Goal: Information Seeking & Learning: Learn about a topic

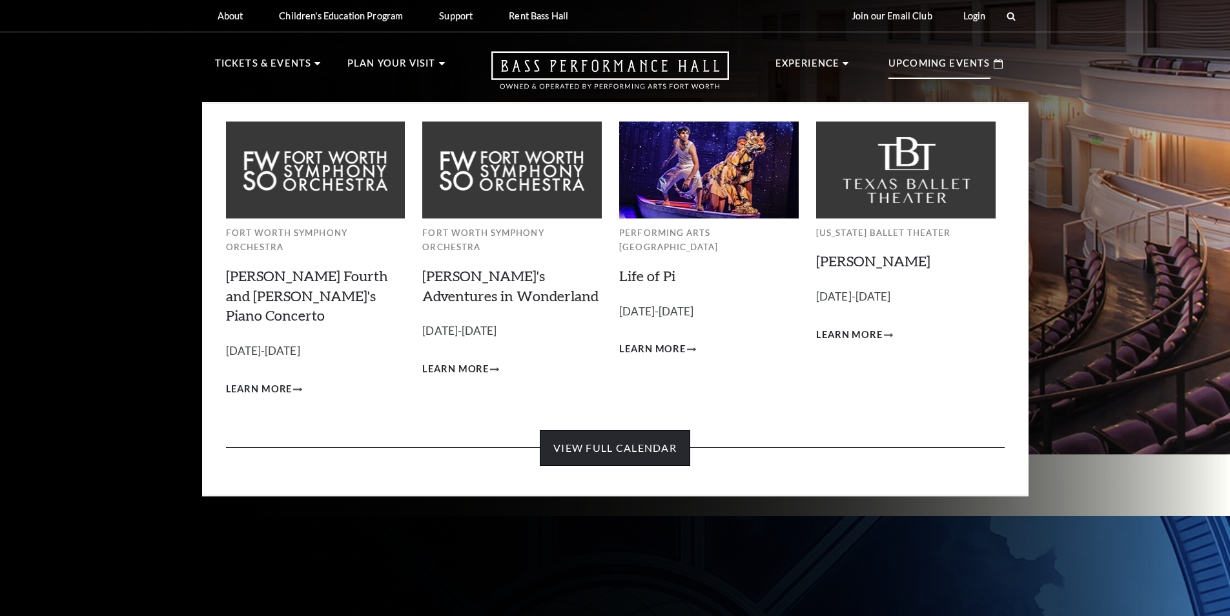
click at [648, 430] on link "View Full Calendar" at bounding box center [615, 448] width 150 height 36
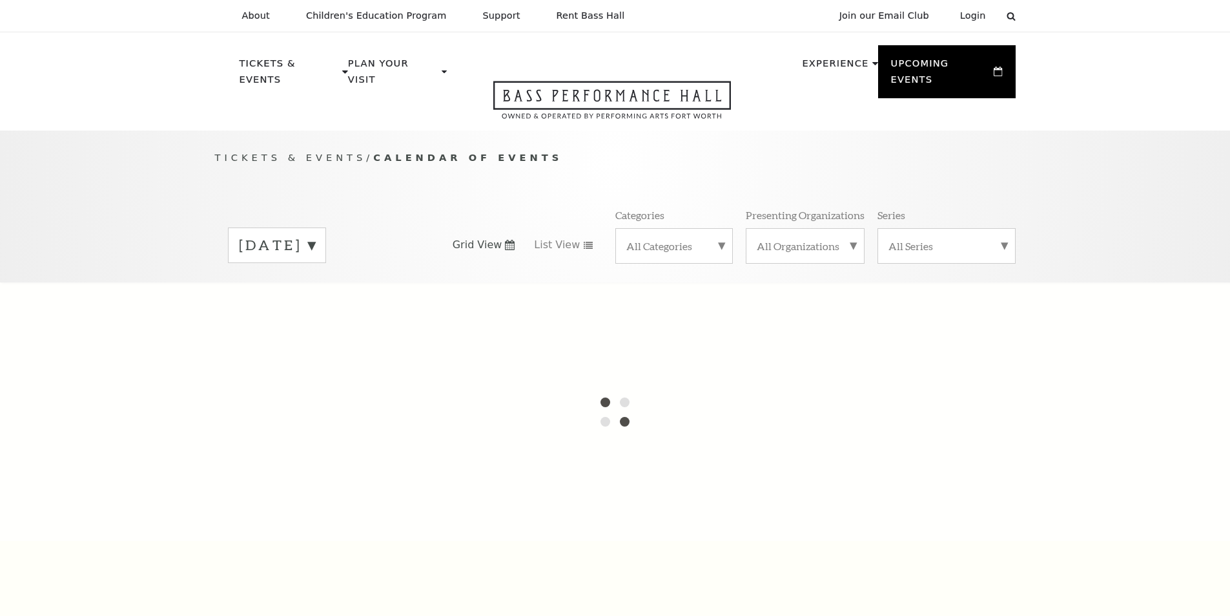
scroll to position [114, 0]
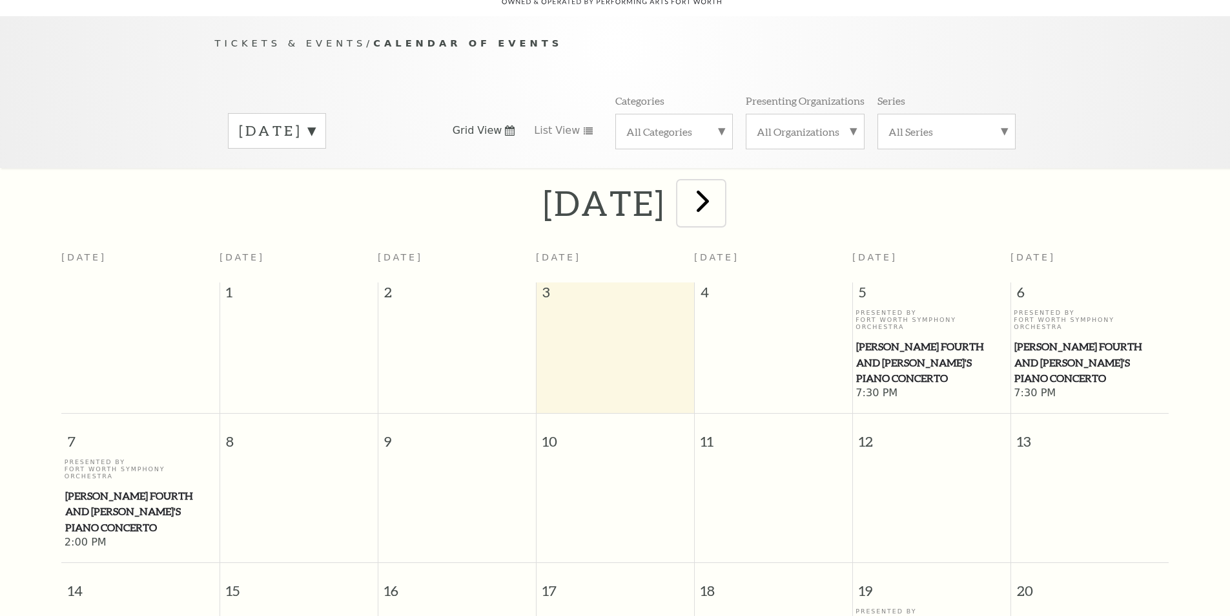
click at [721, 190] on span "next" at bounding box center [703, 200] width 37 height 37
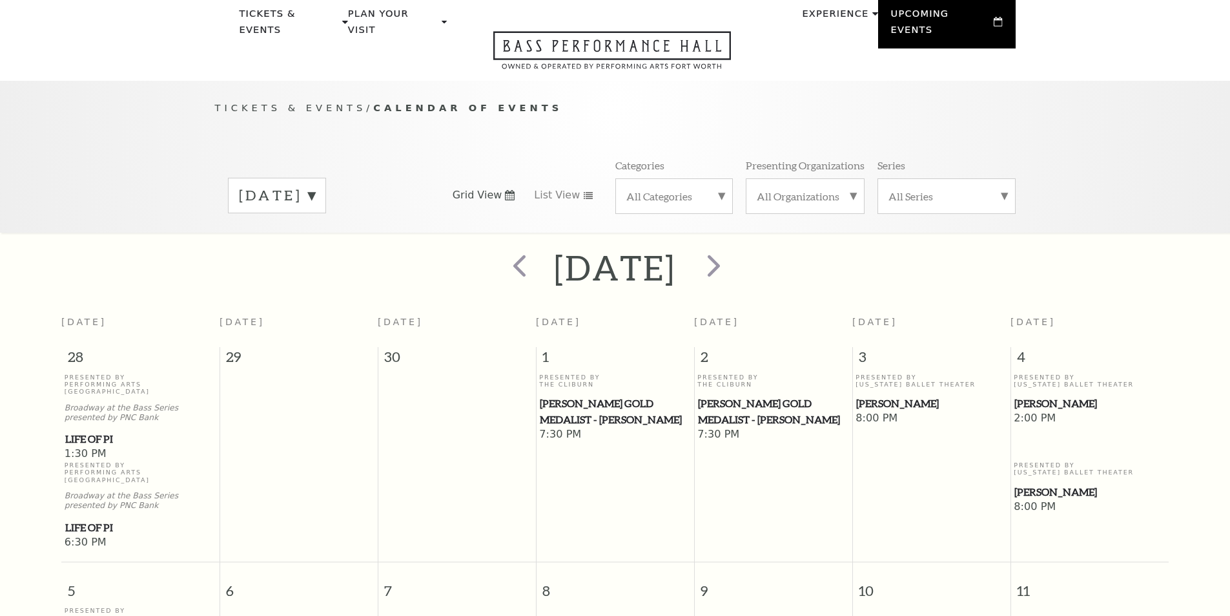
scroll to position [0, 0]
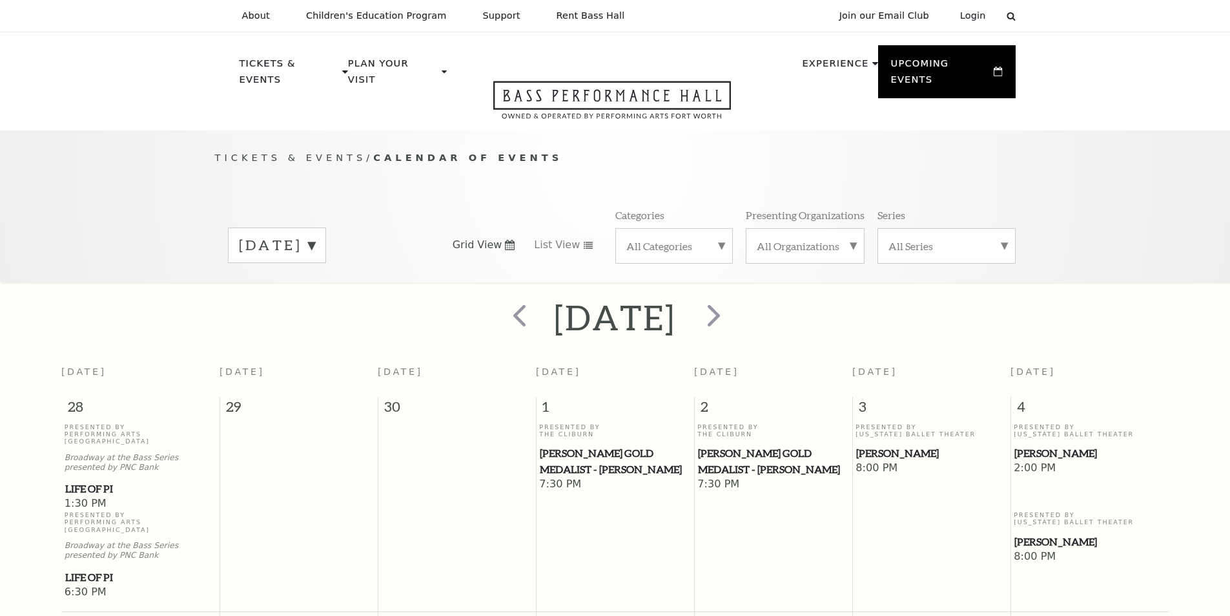
click at [710, 239] on label "All Categories" at bounding box center [675, 246] width 96 height 14
click at [659, 298] on label "Concert" at bounding box center [675, 308] width 96 height 21
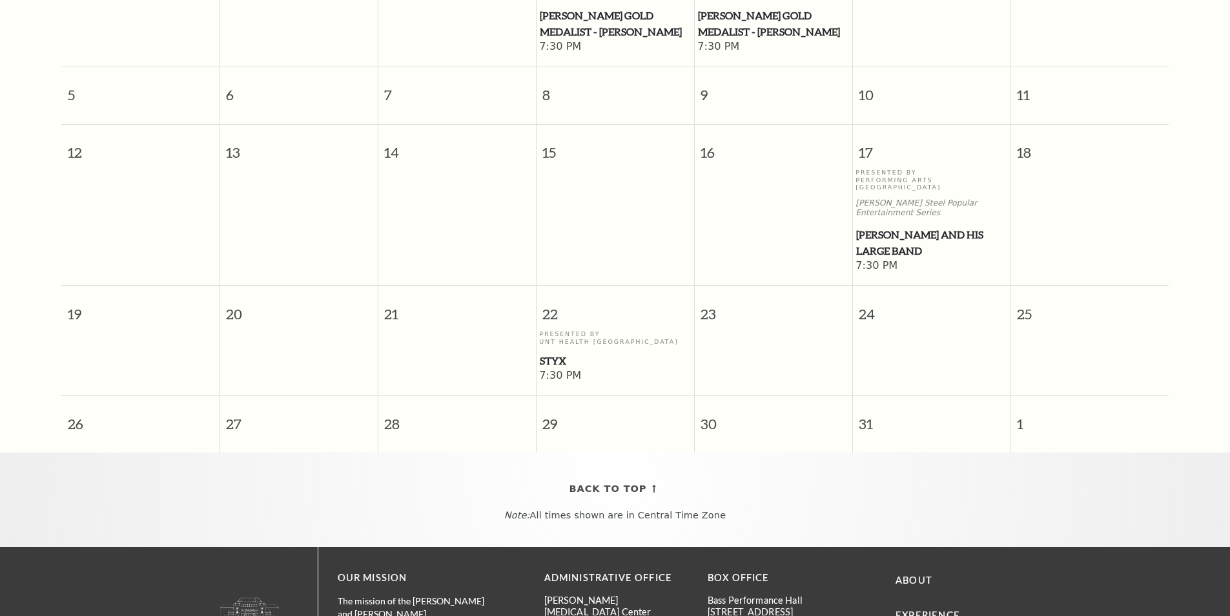
scroll to position [179, 0]
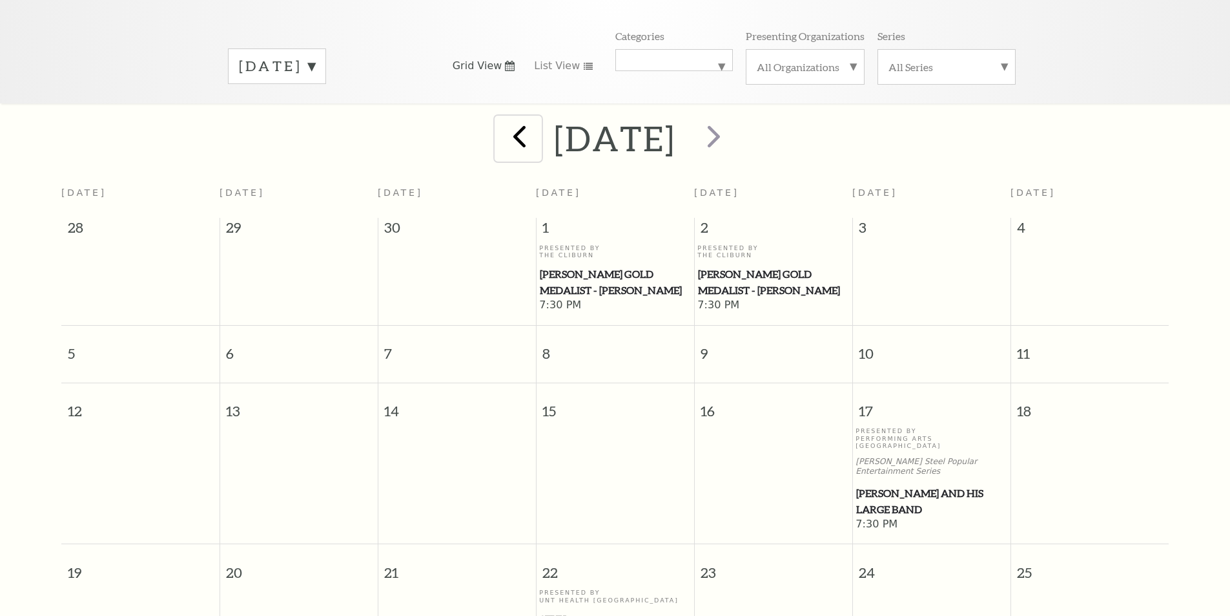
click at [501, 134] on span "prev" at bounding box center [519, 136] width 37 height 37
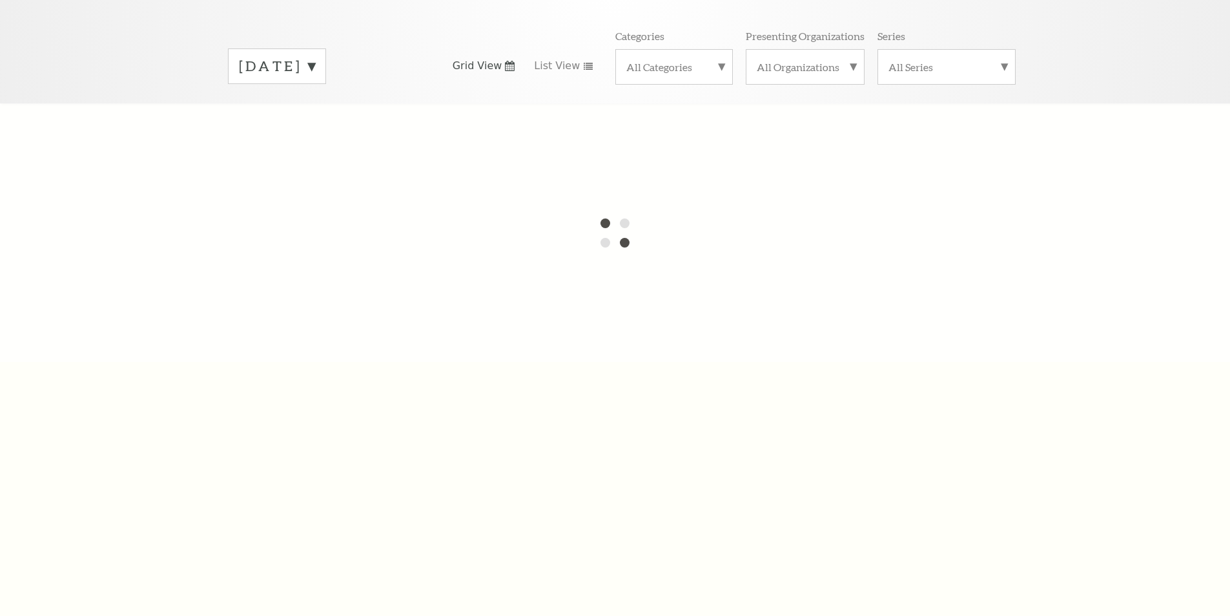
click at [710, 60] on label "All Categories" at bounding box center [675, 67] width 96 height 14
click at [710, 60] on label "All Categories" at bounding box center [675, 68] width 96 height 17
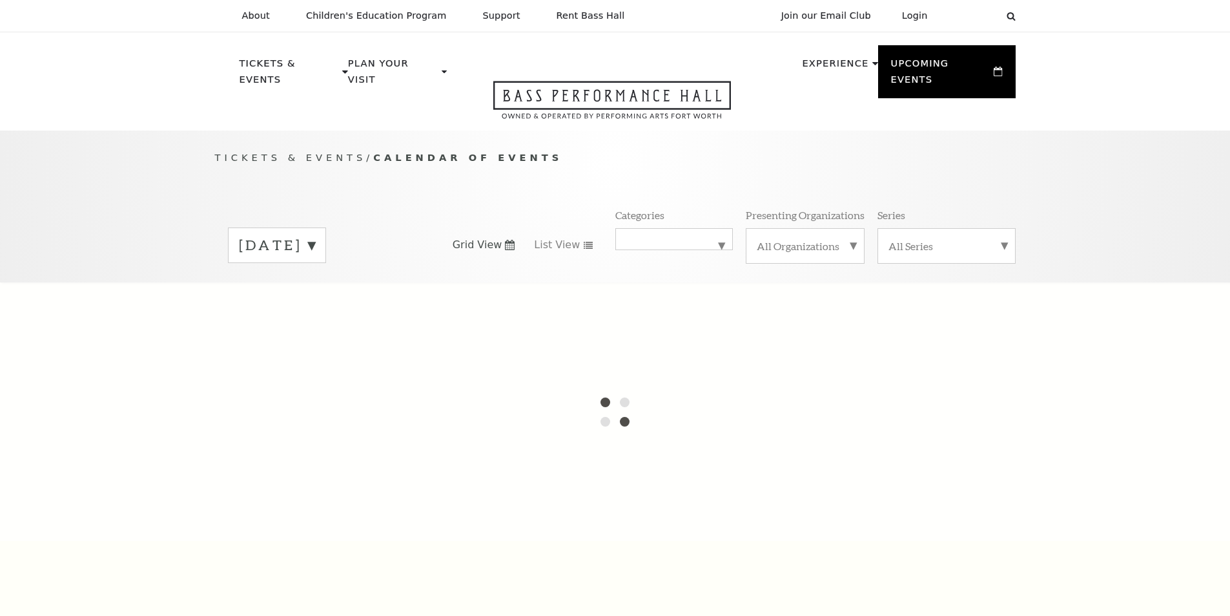
scroll to position [114, 0]
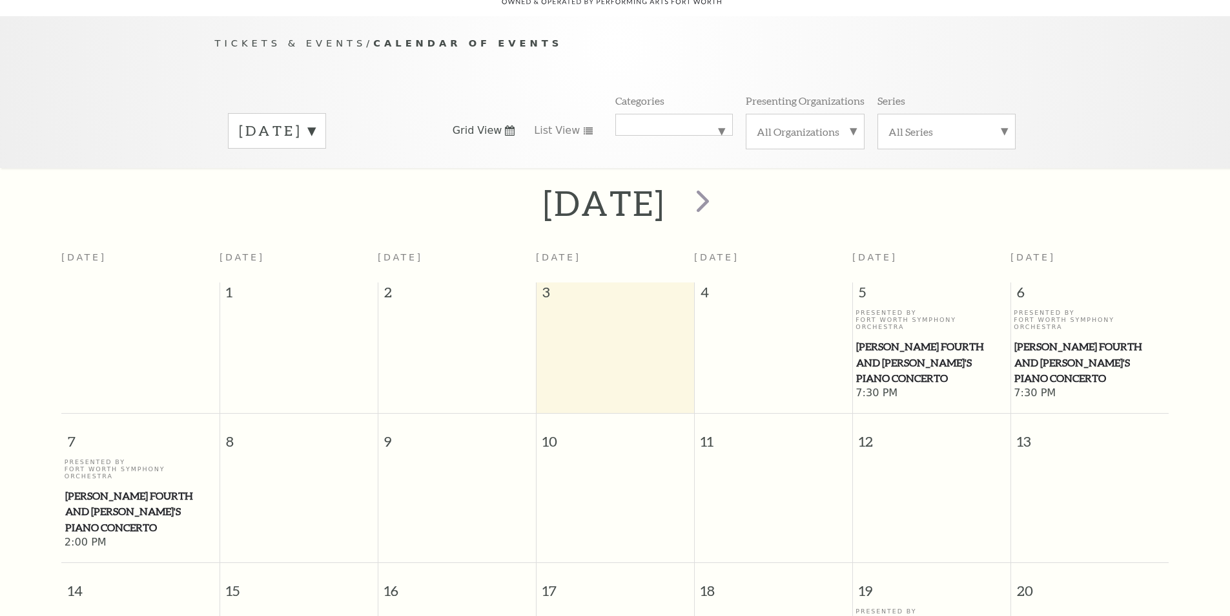
click at [683, 125] on label "All Categories" at bounding box center [675, 125] width 96 height 0
click at [683, 125] on label "All Categories" at bounding box center [675, 133] width 96 height 17
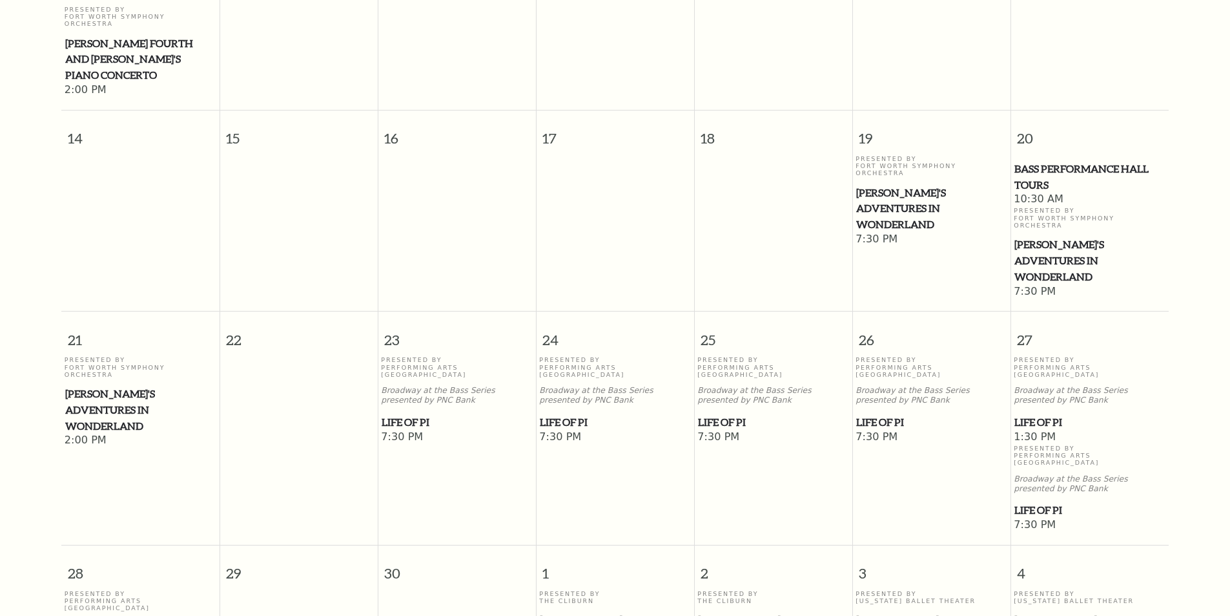
scroll to position [179, 0]
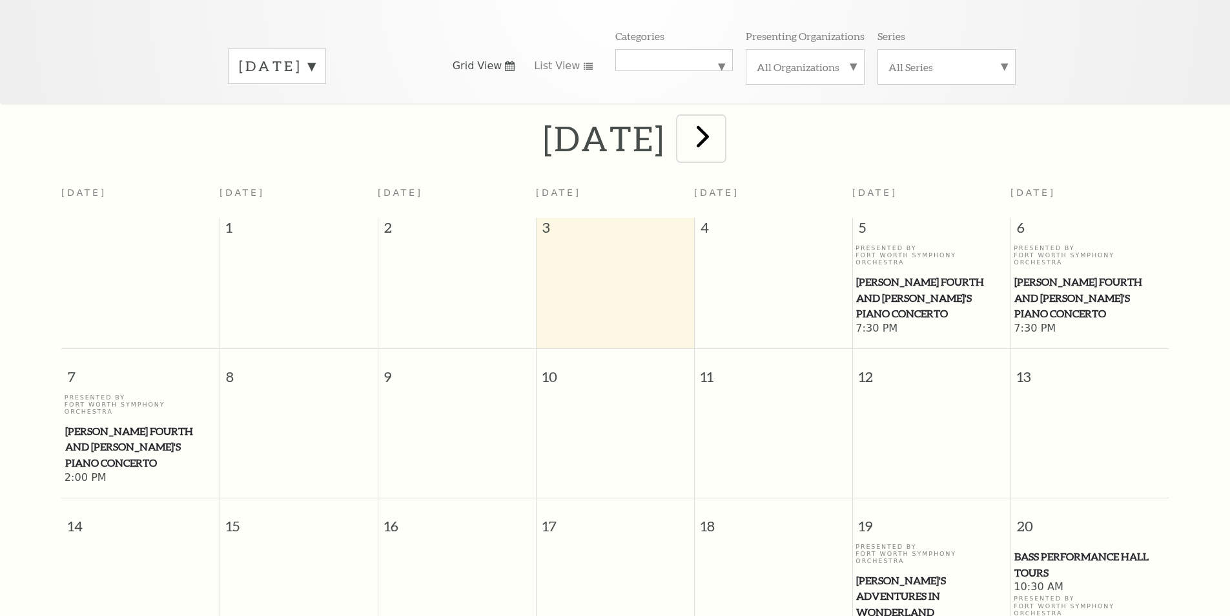
click at [721, 118] on span "next" at bounding box center [703, 136] width 37 height 37
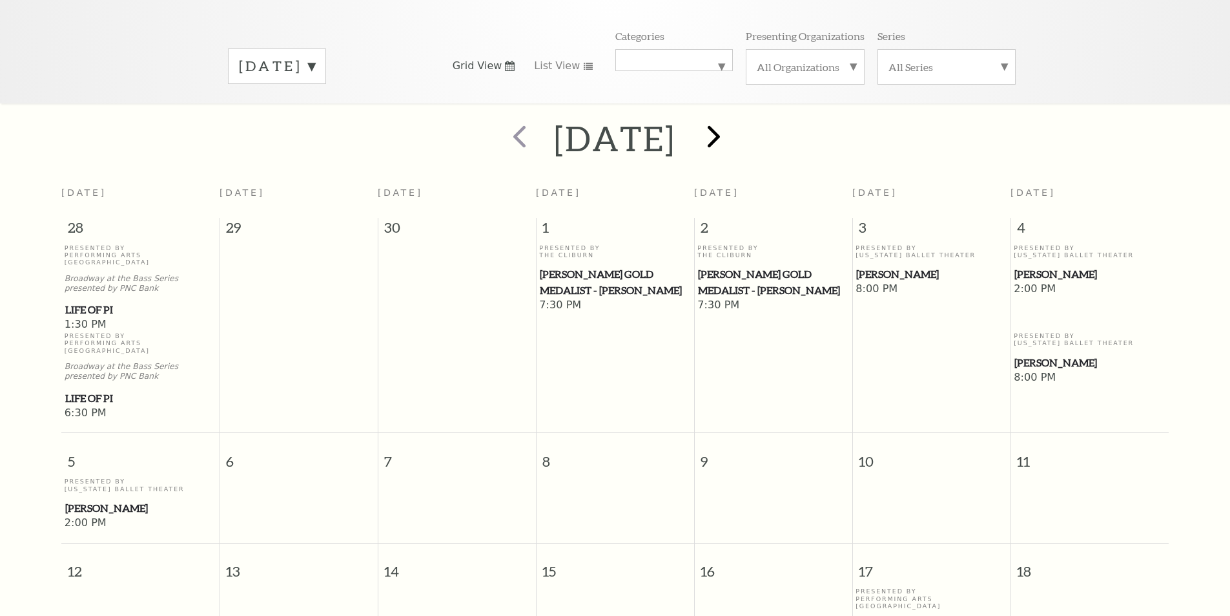
scroll to position [114, 0]
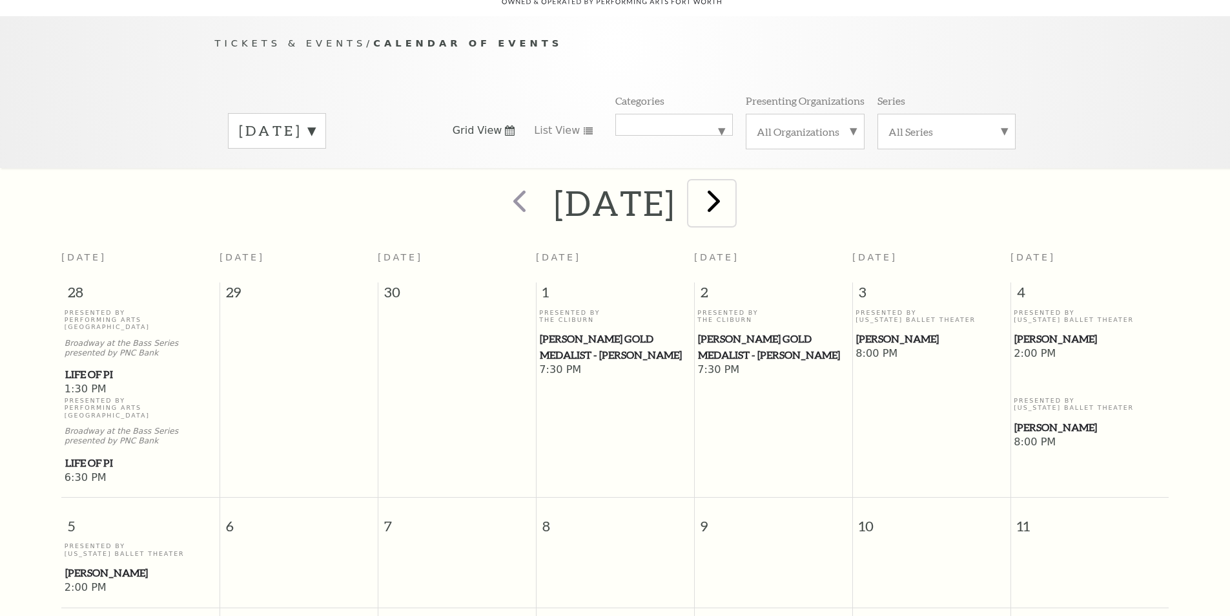
click at [732, 182] on span "next" at bounding box center [714, 200] width 37 height 37
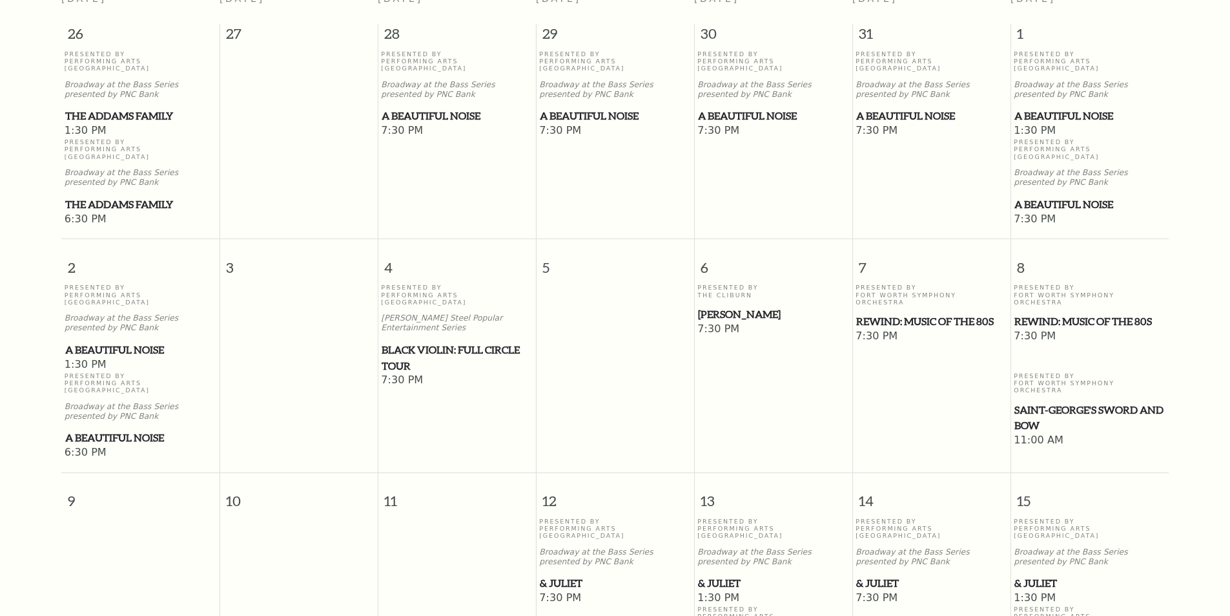
scroll to position [0, 0]
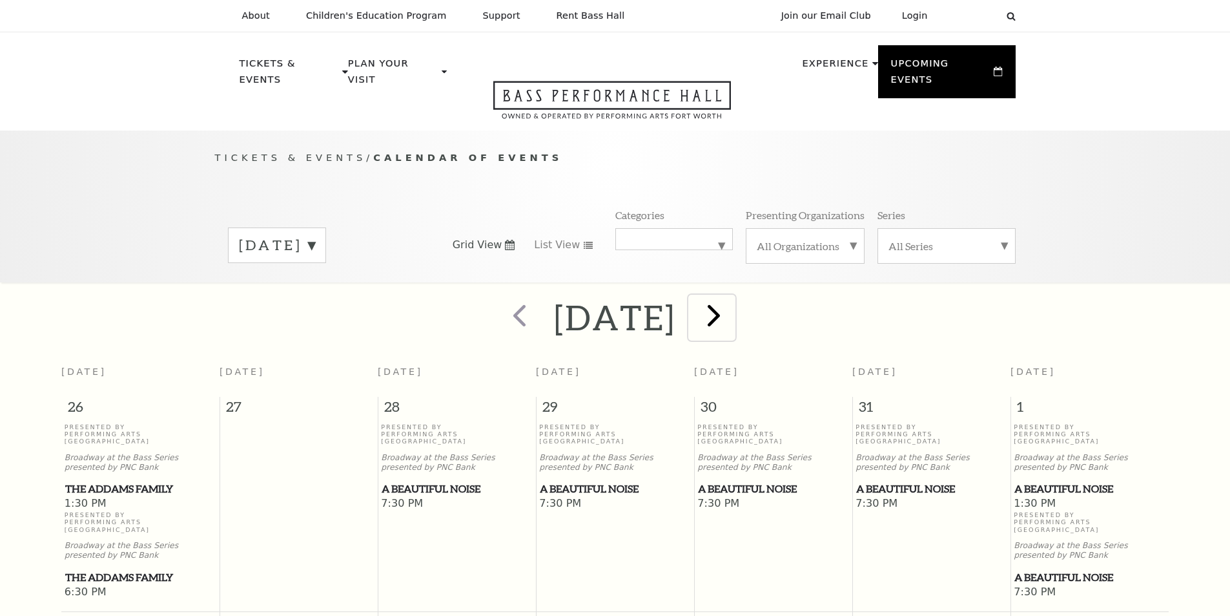
click at [732, 299] on span "next" at bounding box center [714, 314] width 37 height 37
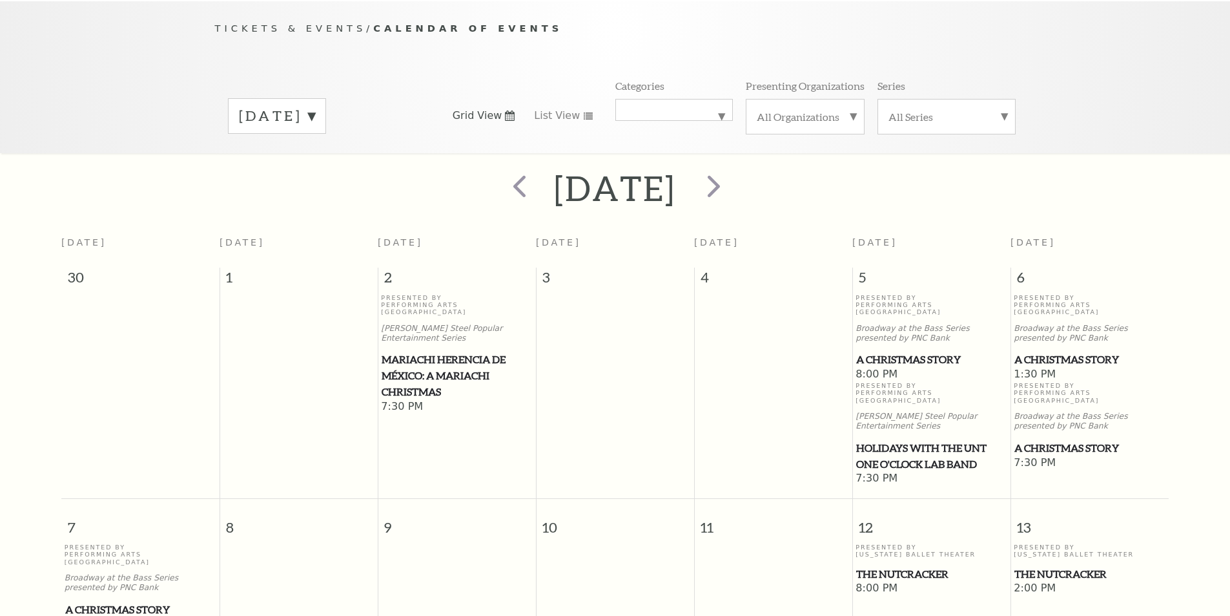
scroll to position [388, 0]
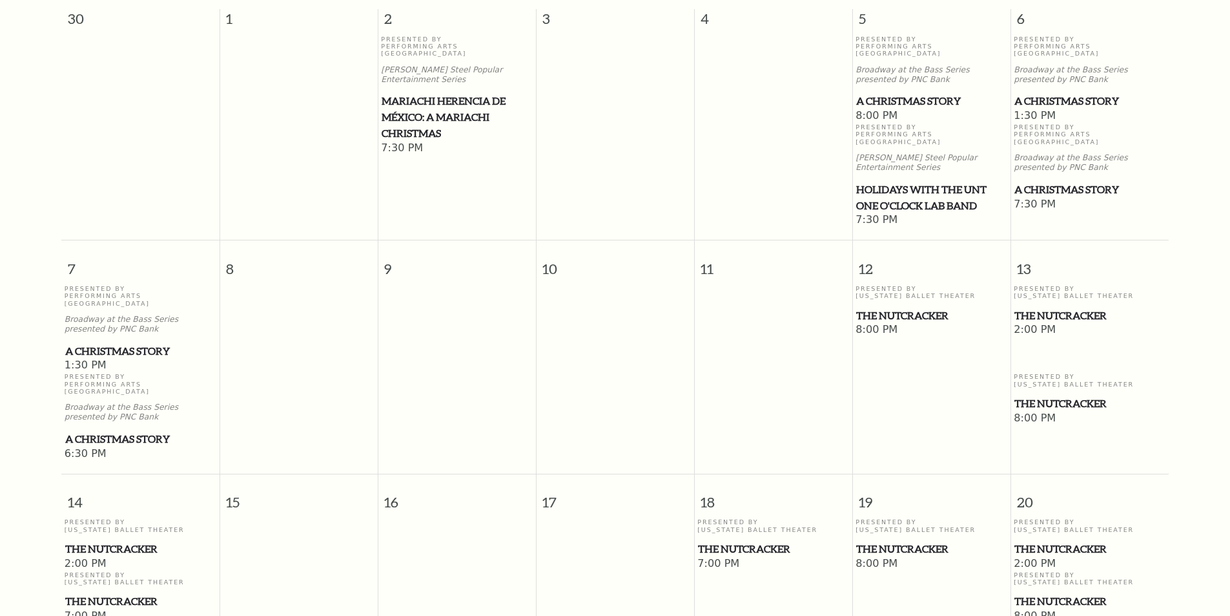
click at [1086, 395] on span "The Nutcracker" at bounding box center [1090, 403] width 150 height 16
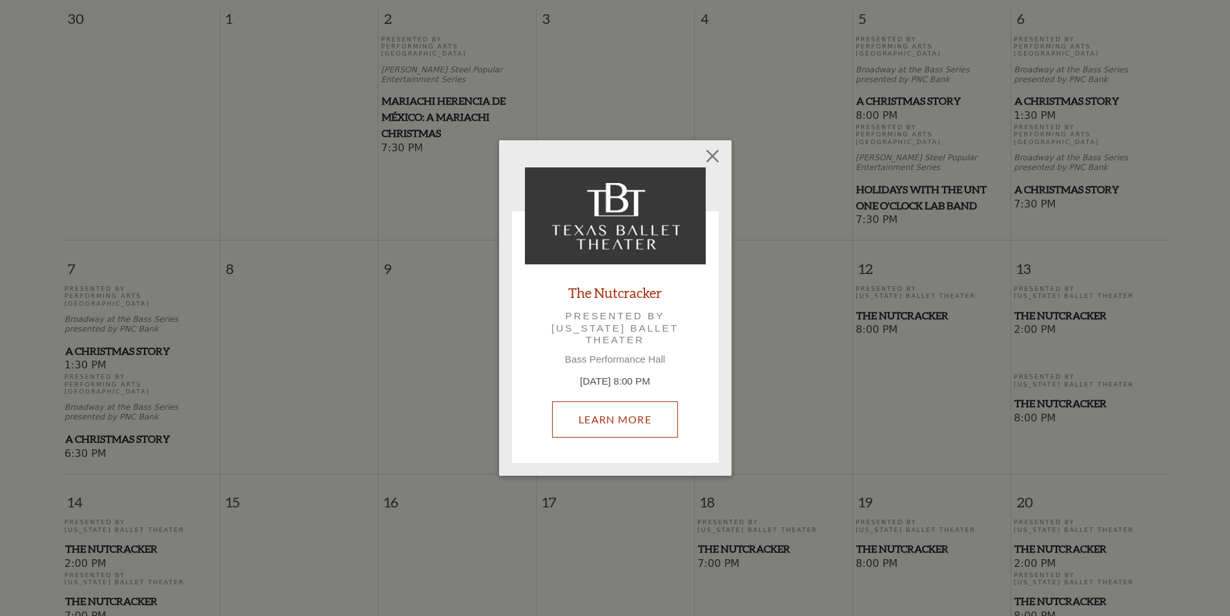
click at [601, 420] on link "Learn More" at bounding box center [615, 419] width 126 height 36
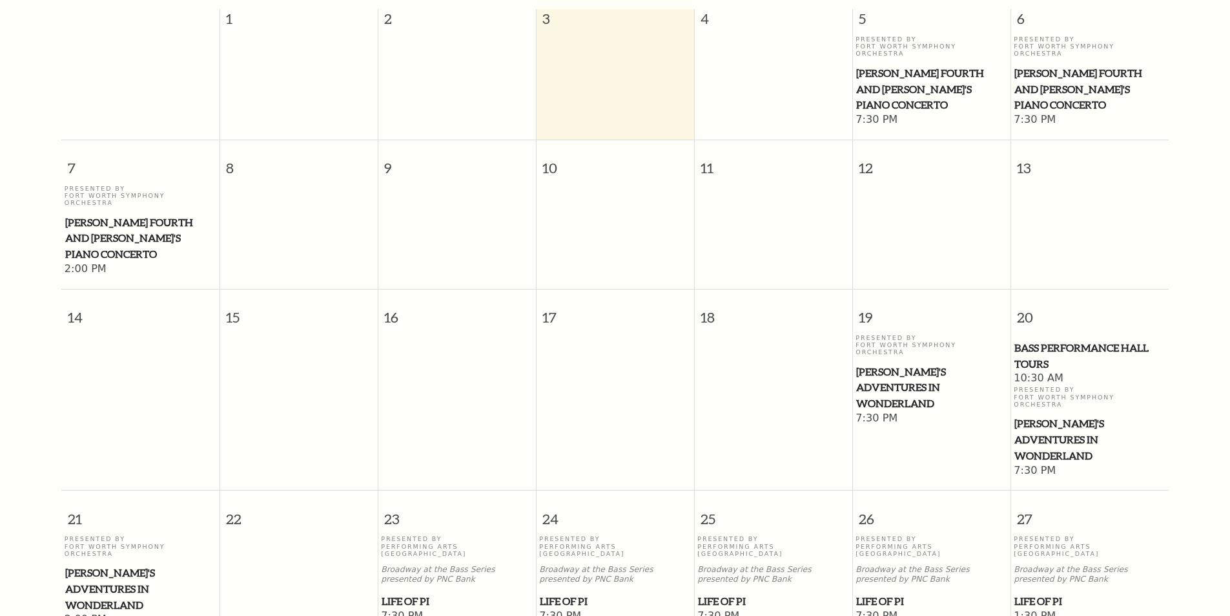
scroll to position [114, 0]
